Goal: Task Accomplishment & Management: Manage account settings

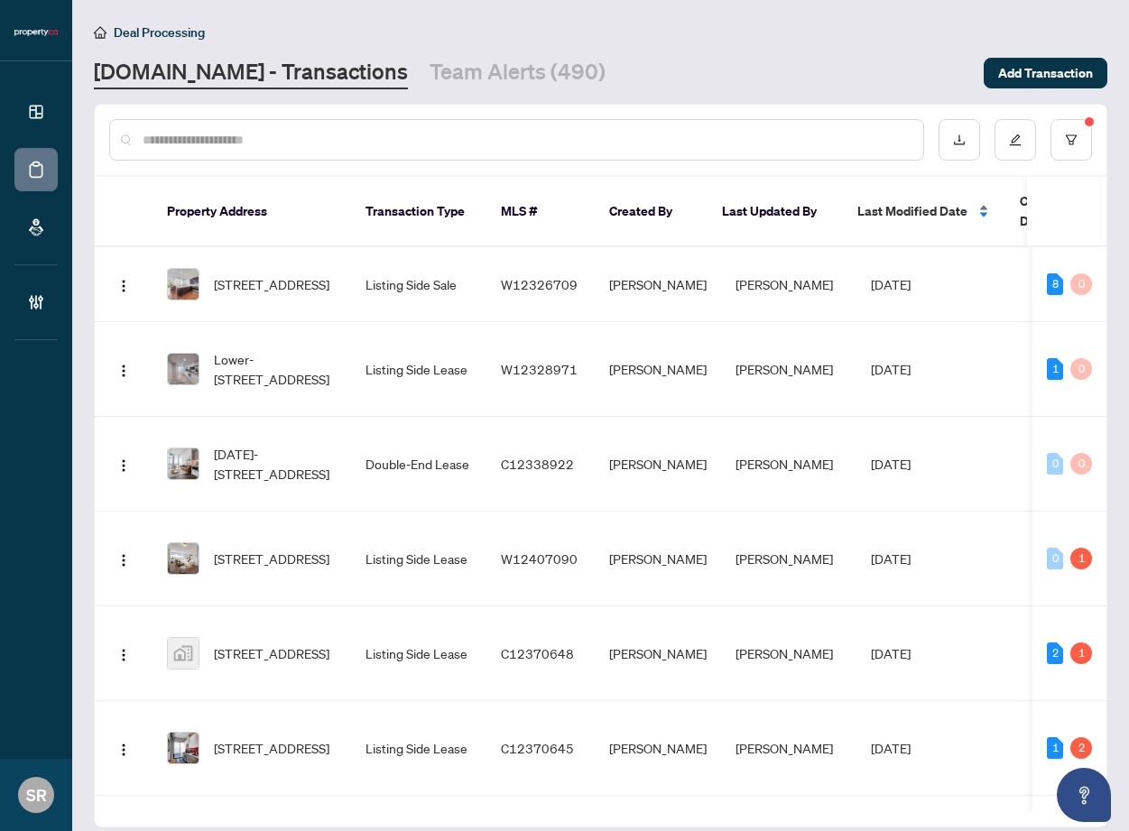
click at [985, 205] on div "Last Modified Date" at bounding box center [924, 211] width 134 height 20
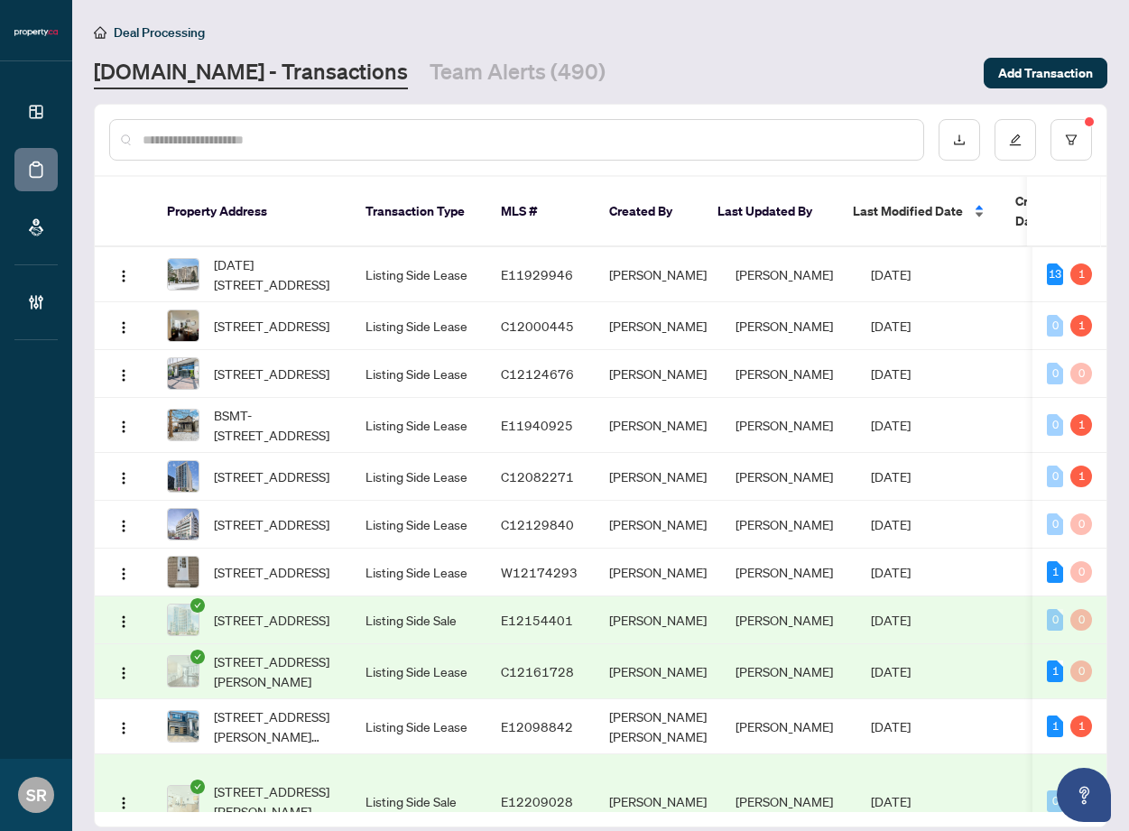
click at [975, 205] on div "Last Modified Date" at bounding box center [920, 211] width 134 height 20
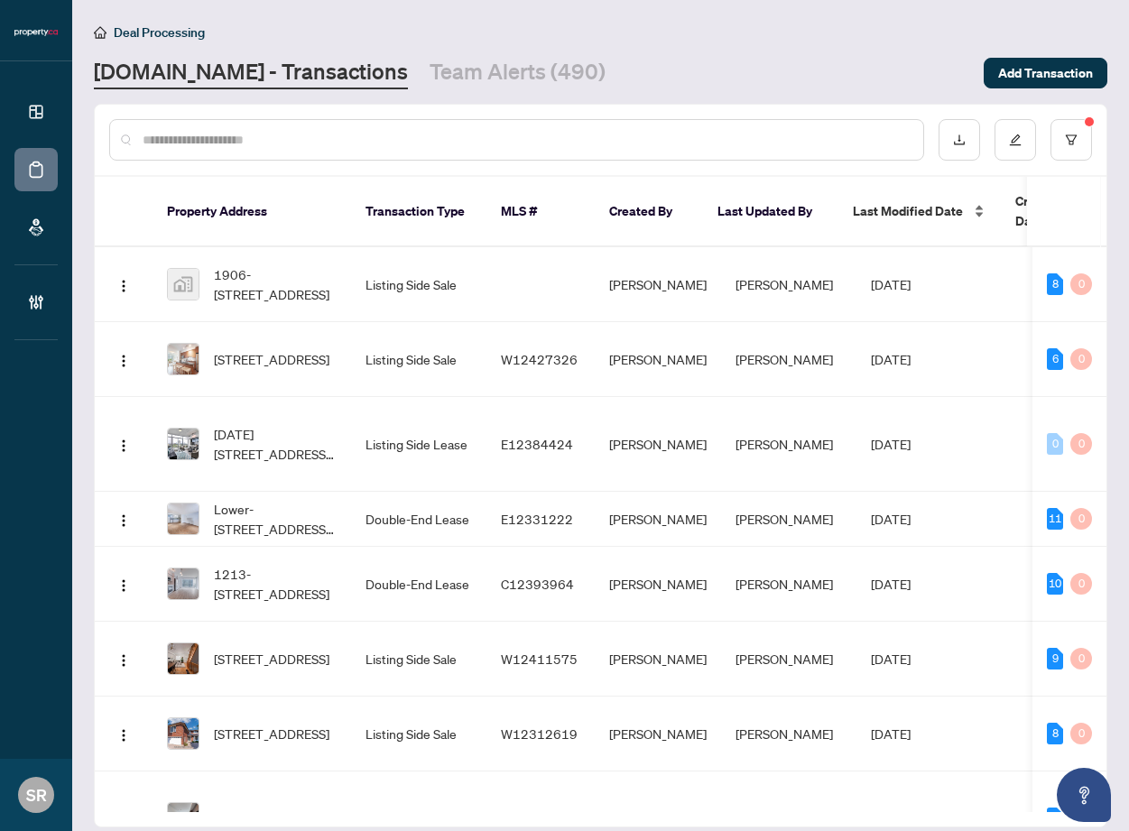
click at [976, 205] on div "Last Modified Date" at bounding box center [920, 211] width 134 height 20
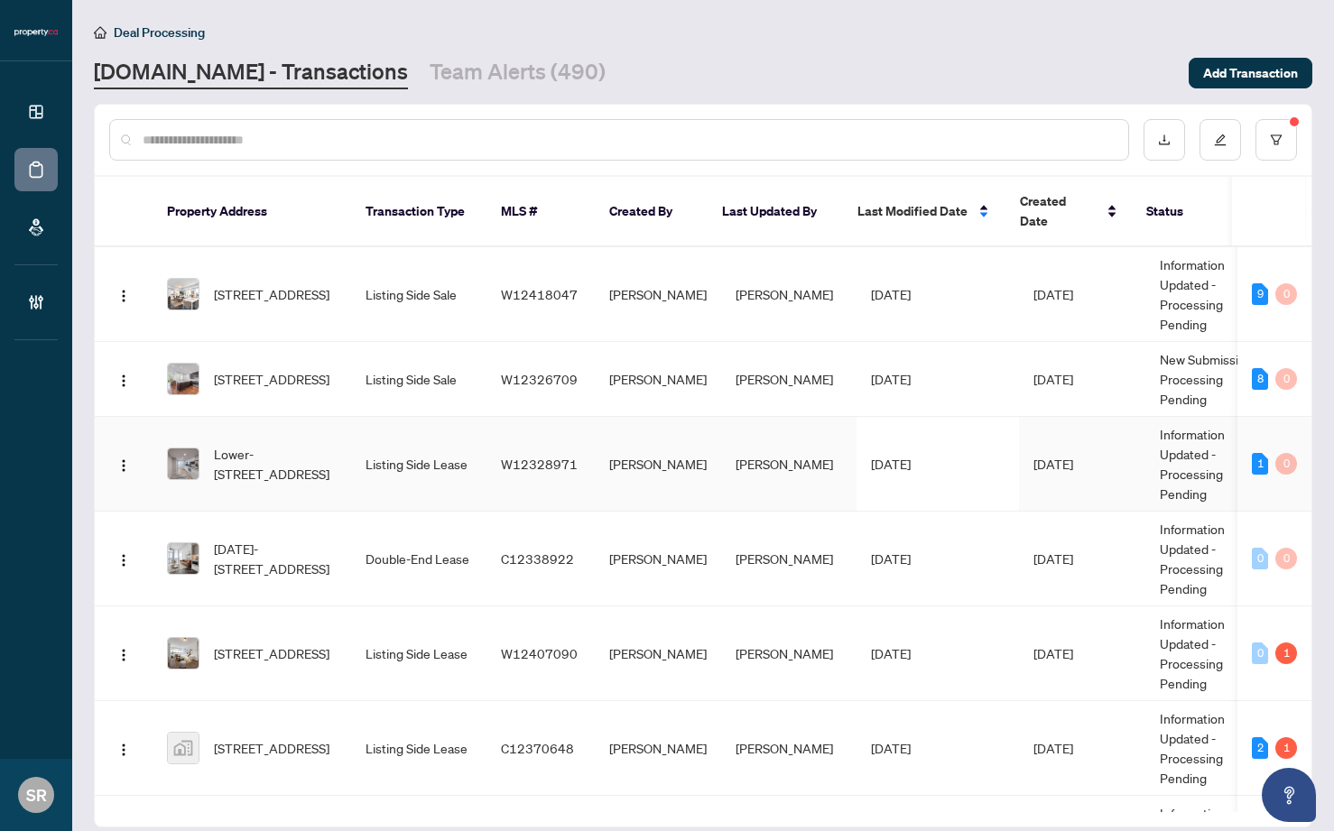
click at [948, 438] on td "[DATE]" at bounding box center [937, 464] width 162 height 95
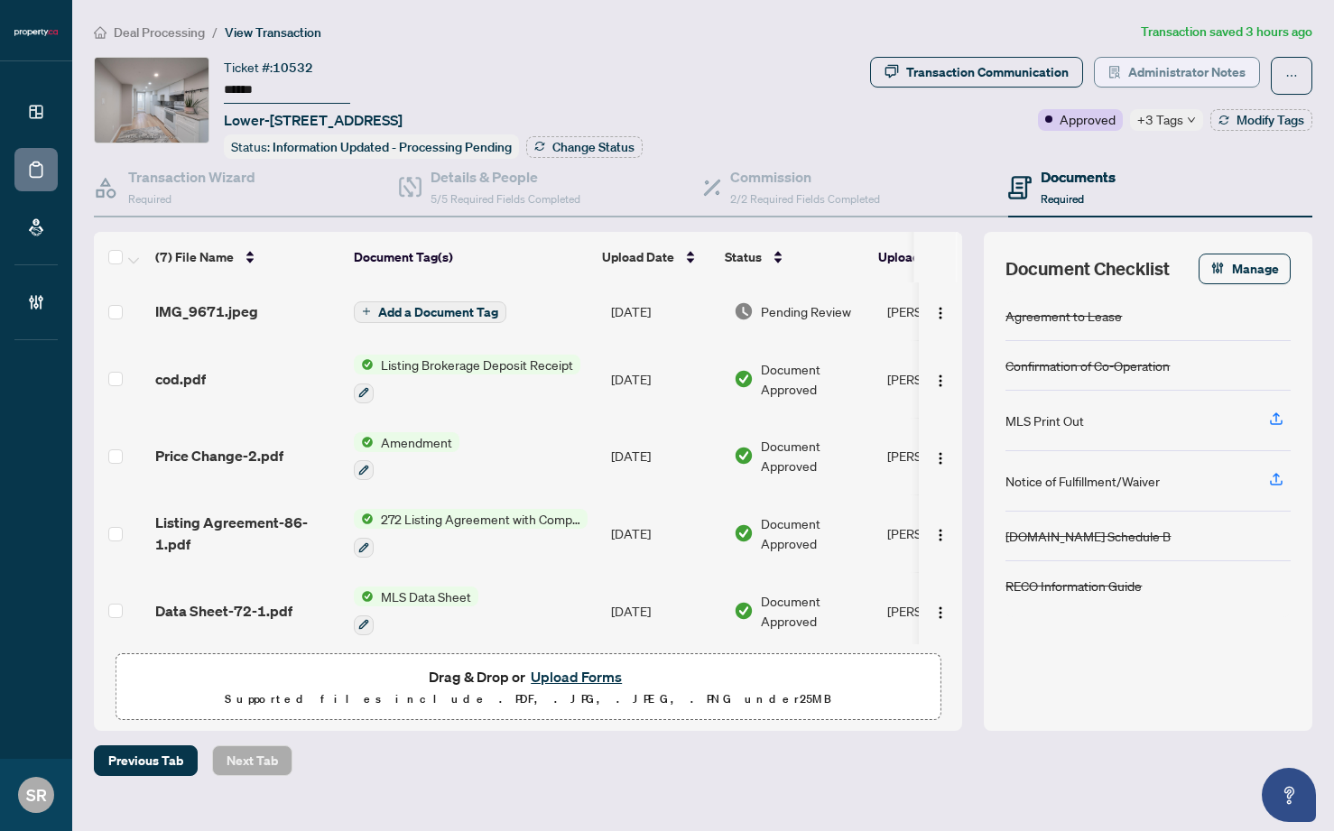
click at [1128, 82] on span "Administrator Notes" at bounding box center [1186, 72] width 117 height 29
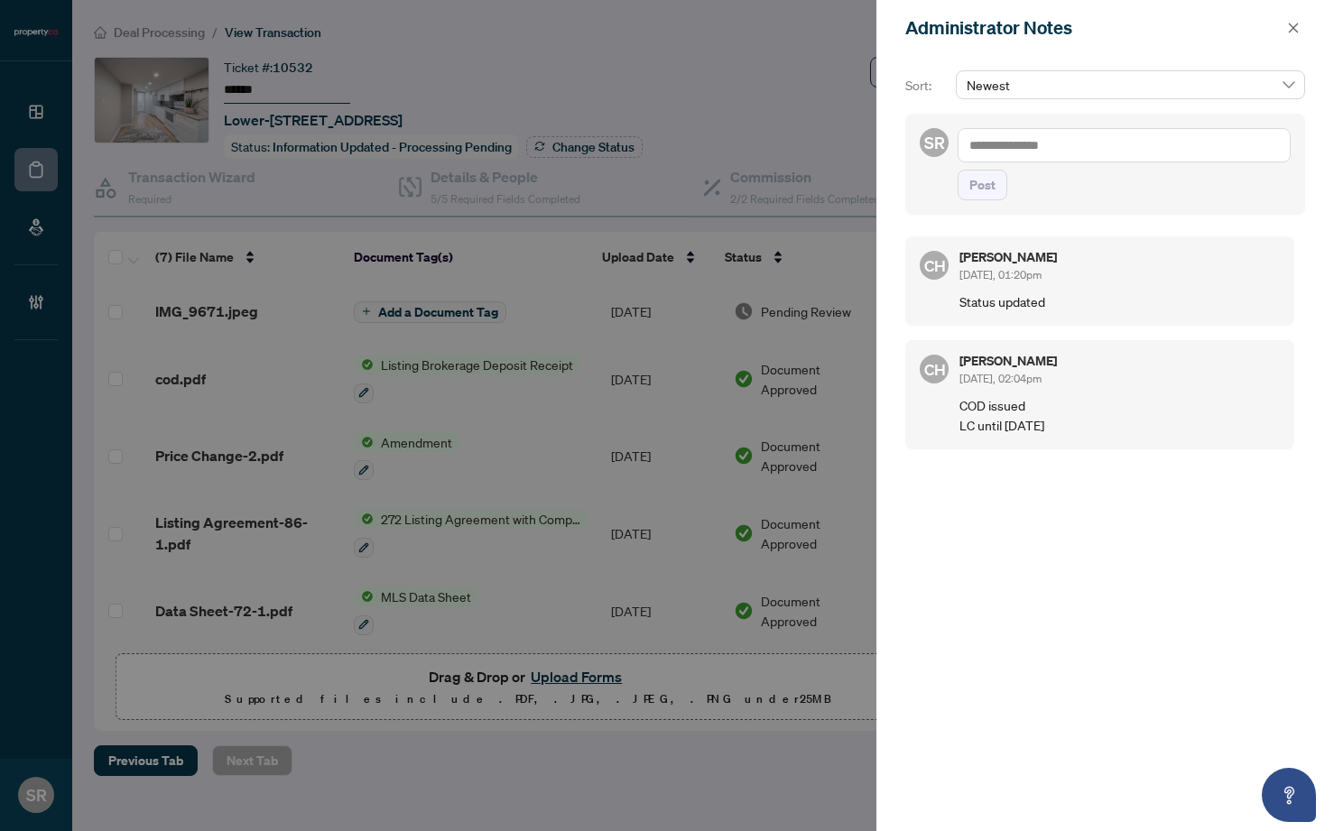
click at [745, 100] on div at bounding box center [667, 415] width 1334 height 831
click at [1128, 30] on icon "close" at bounding box center [1293, 28] width 13 height 13
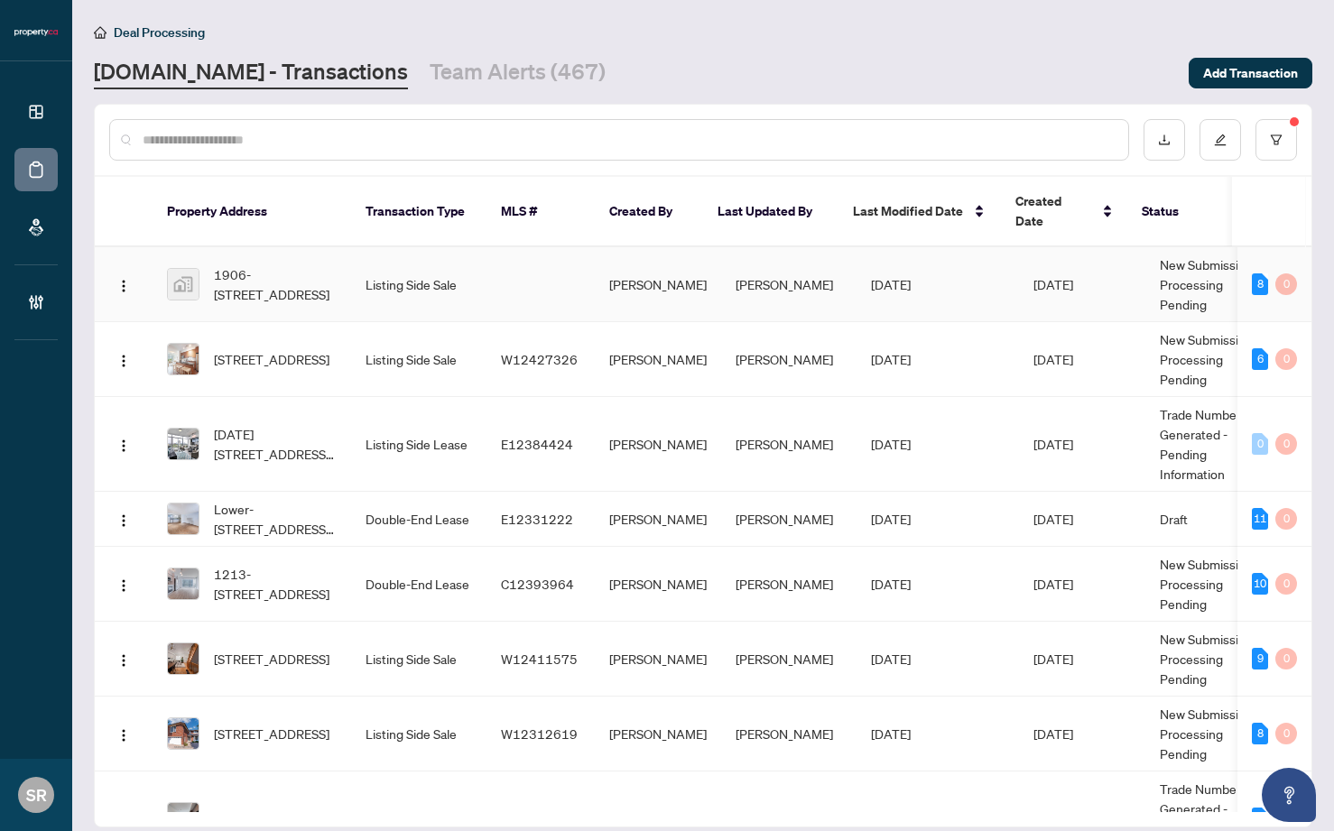
click at [818, 270] on td "[PERSON_NAME]" at bounding box center [788, 284] width 135 height 75
click at [971, 201] on div "Last Modified Date" at bounding box center [920, 211] width 134 height 20
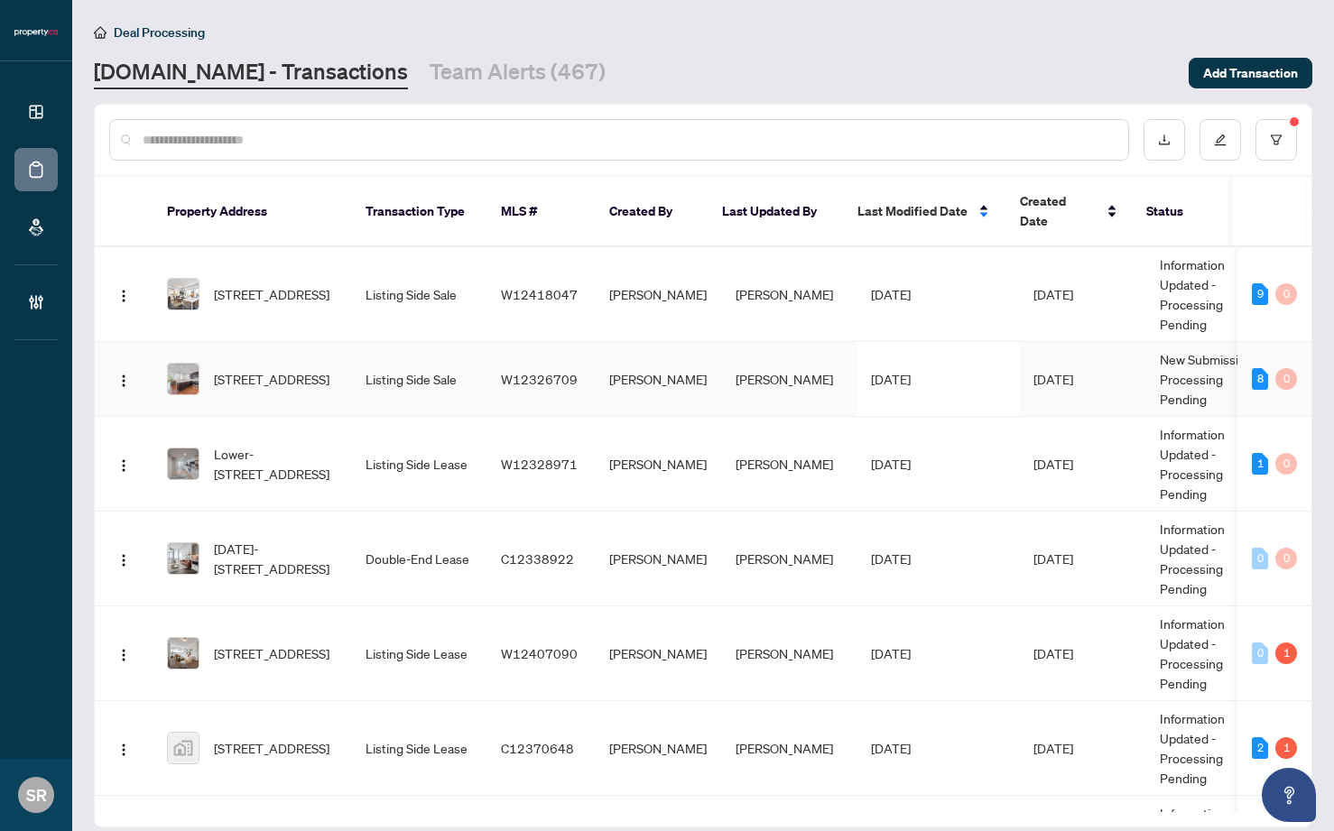
click at [775, 358] on td "[PERSON_NAME]" at bounding box center [788, 379] width 135 height 75
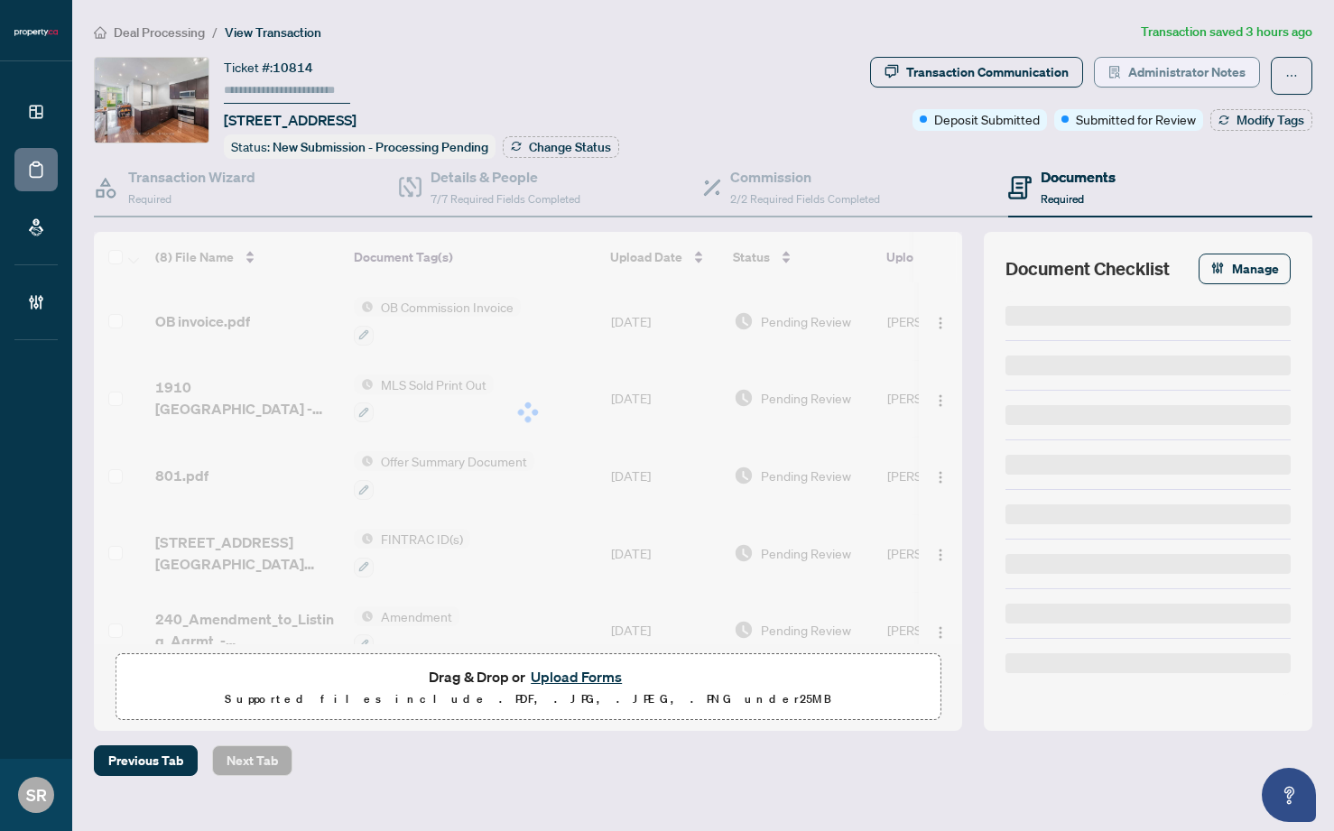
click at [1128, 69] on span "Administrator Notes" at bounding box center [1186, 72] width 117 height 29
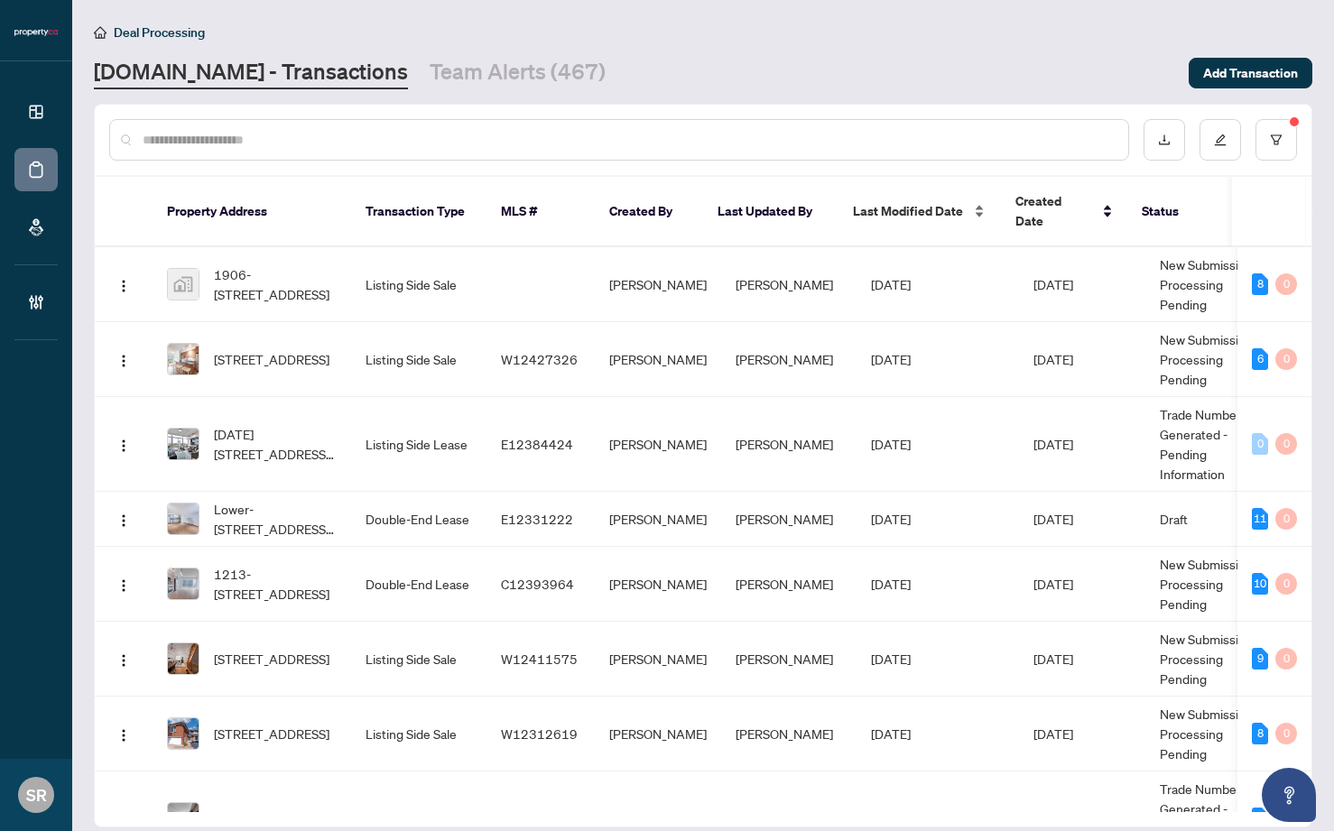
click at [948, 201] on span "Last Modified Date" at bounding box center [908, 211] width 110 height 20
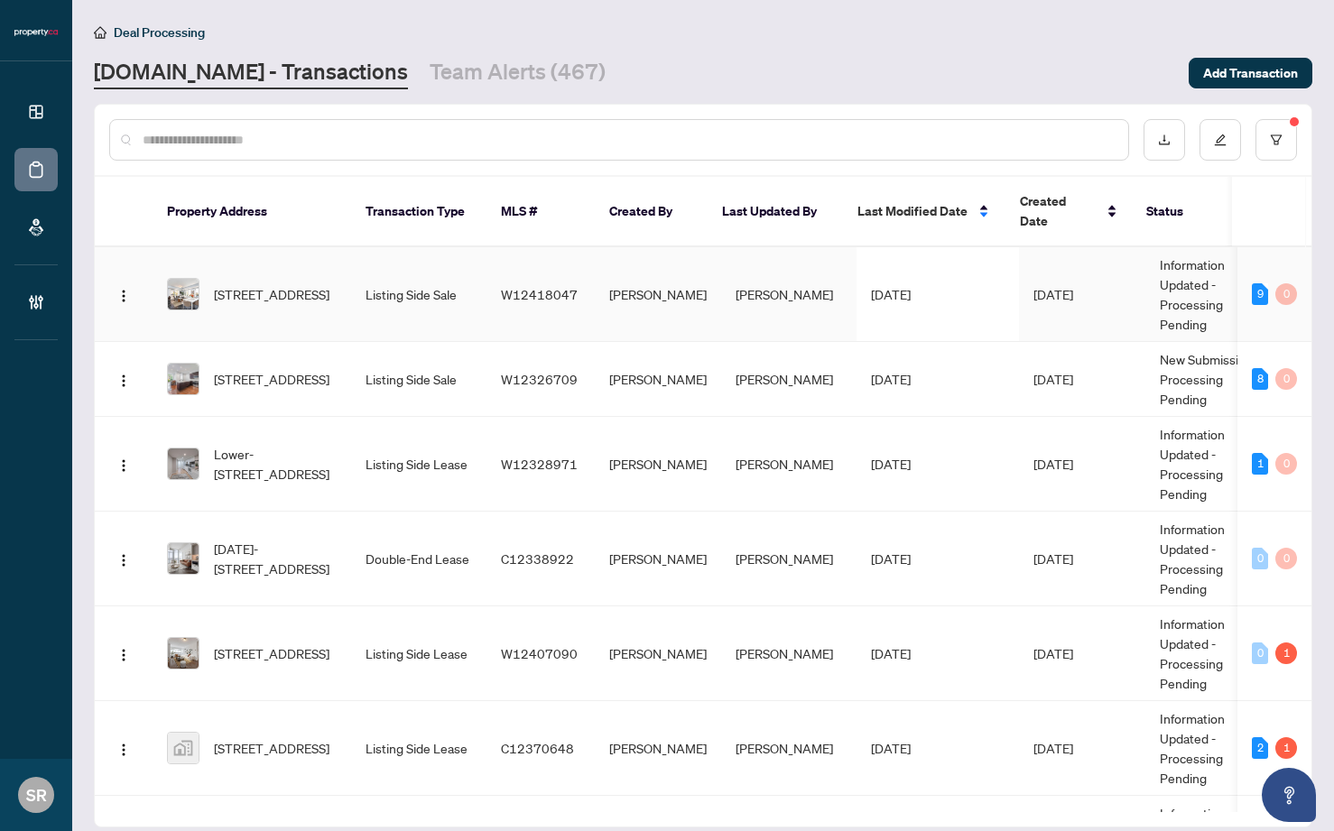
click at [760, 304] on td "[PERSON_NAME]" at bounding box center [788, 294] width 135 height 95
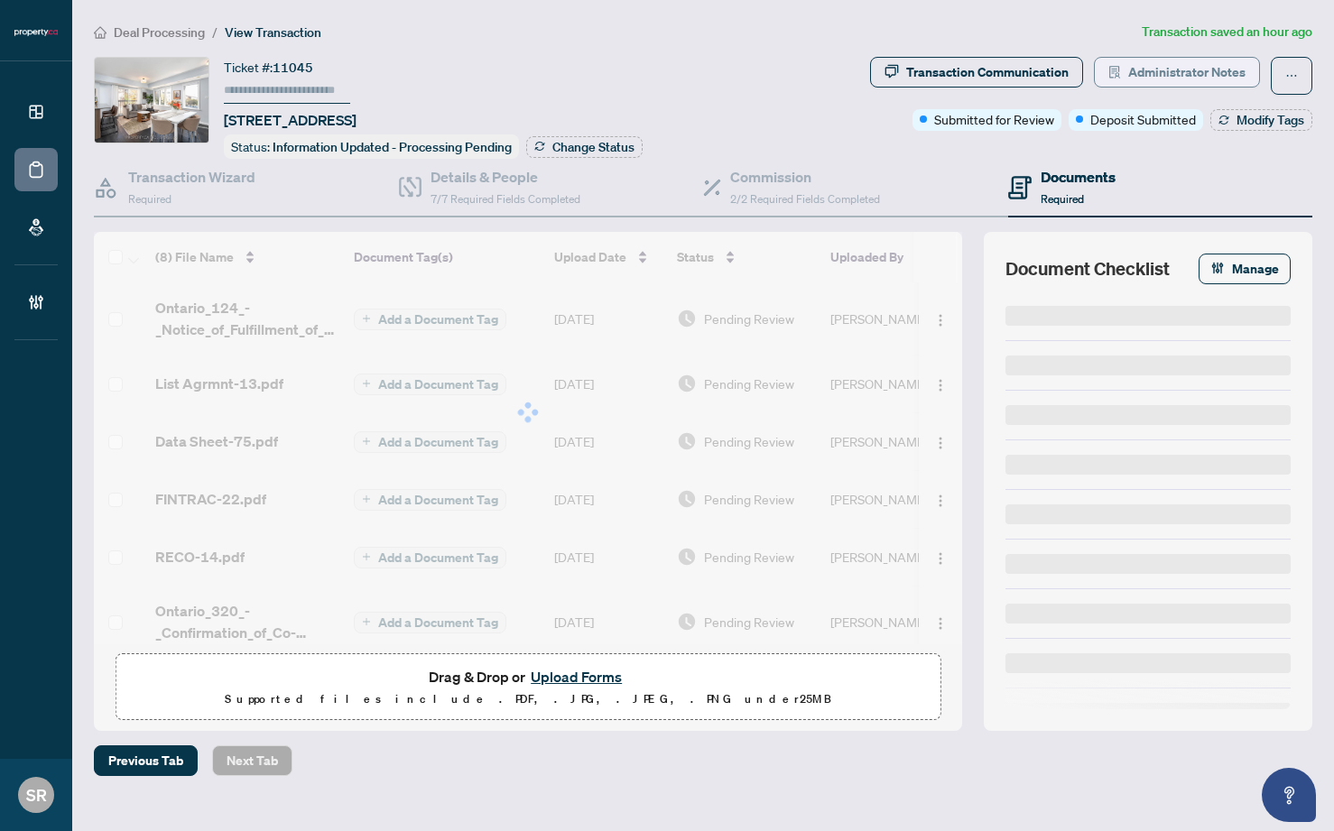
click at [1128, 71] on span "Administrator Notes" at bounding box center [1186, 72] width 117 height 29
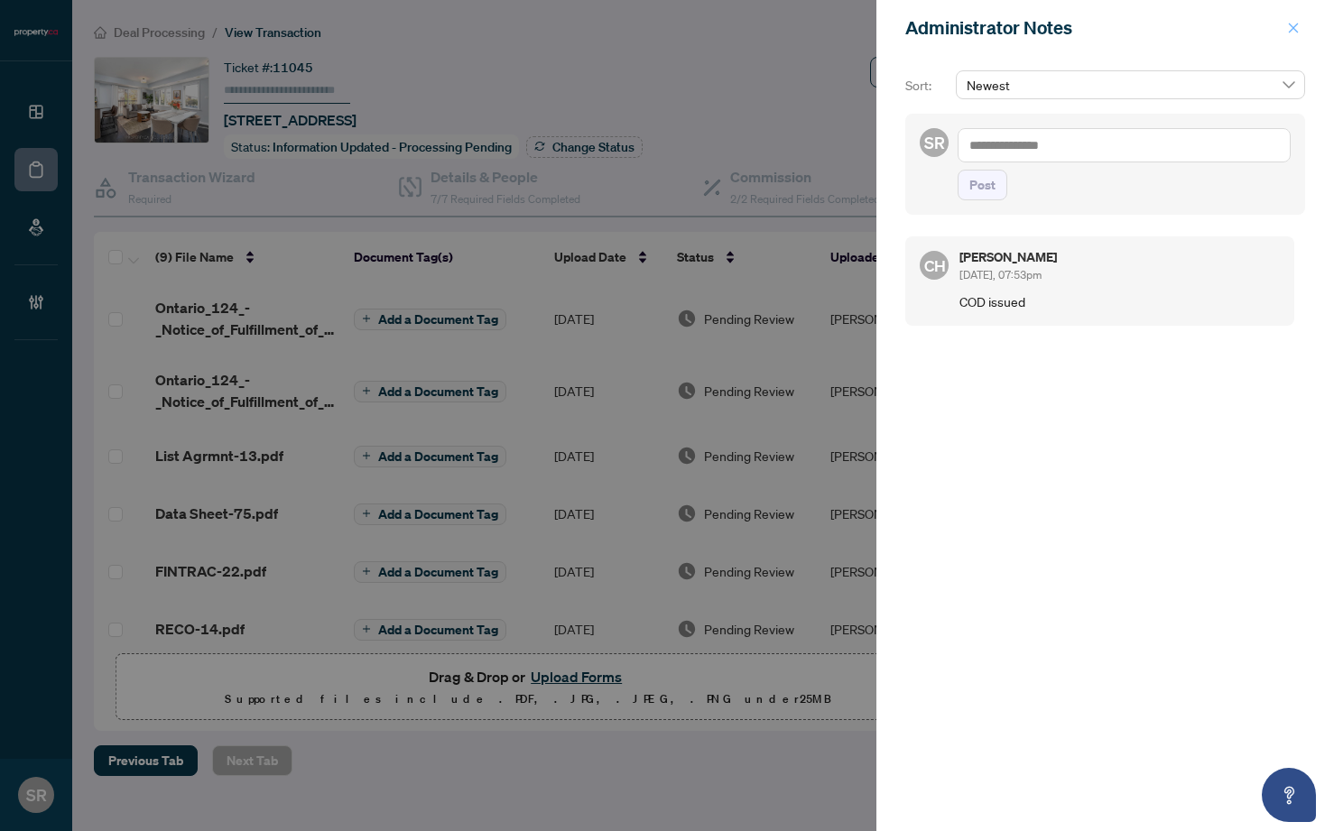
click at [1128, 29] on icon "close" at bounding box center [1294, 28] width 10 height 10
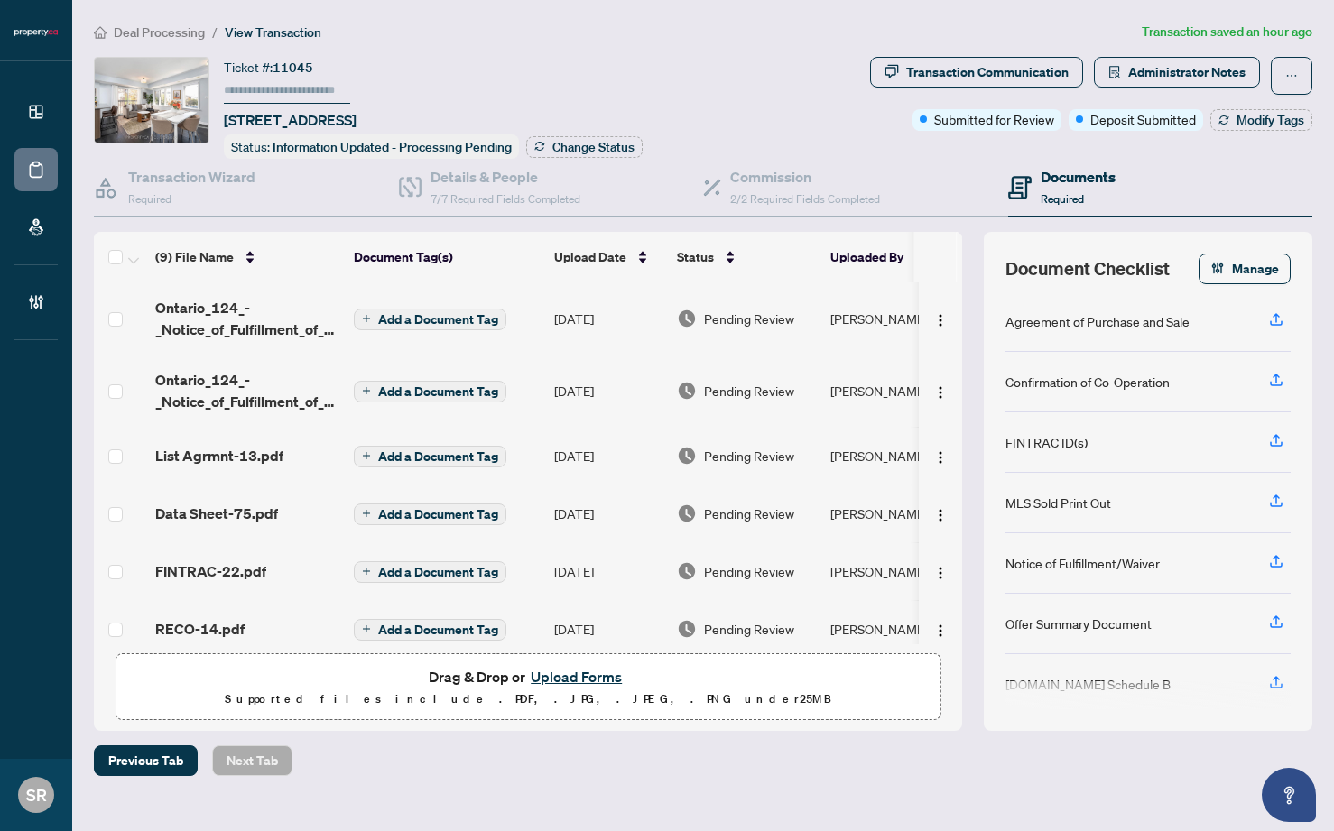
scroll to position [222, 0]
